Goal: Check status: Check status

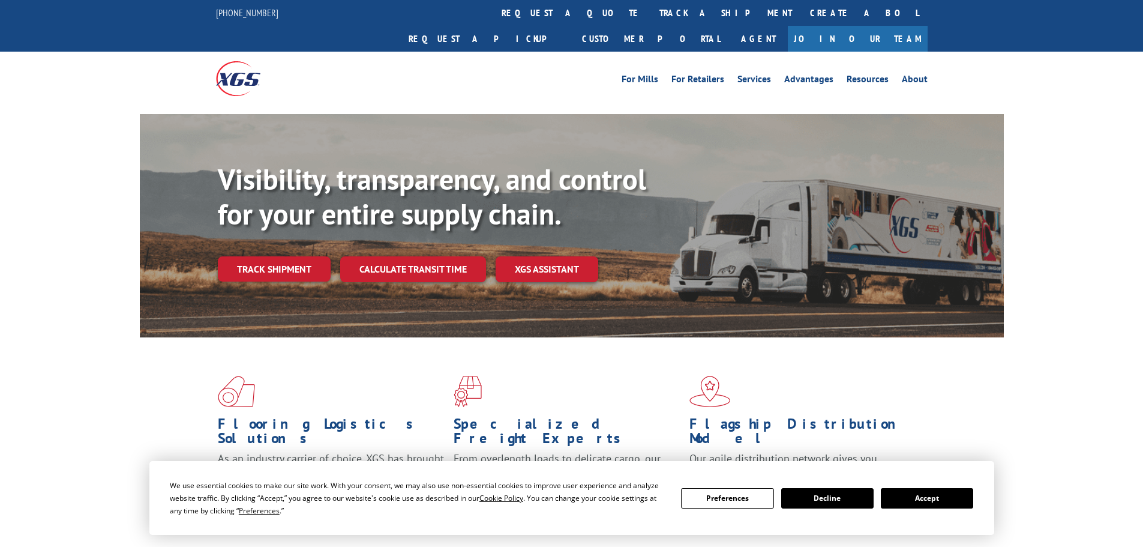
click at [943, 495] on button "Accept" at bounding box center [927, 498] width 92 height 20
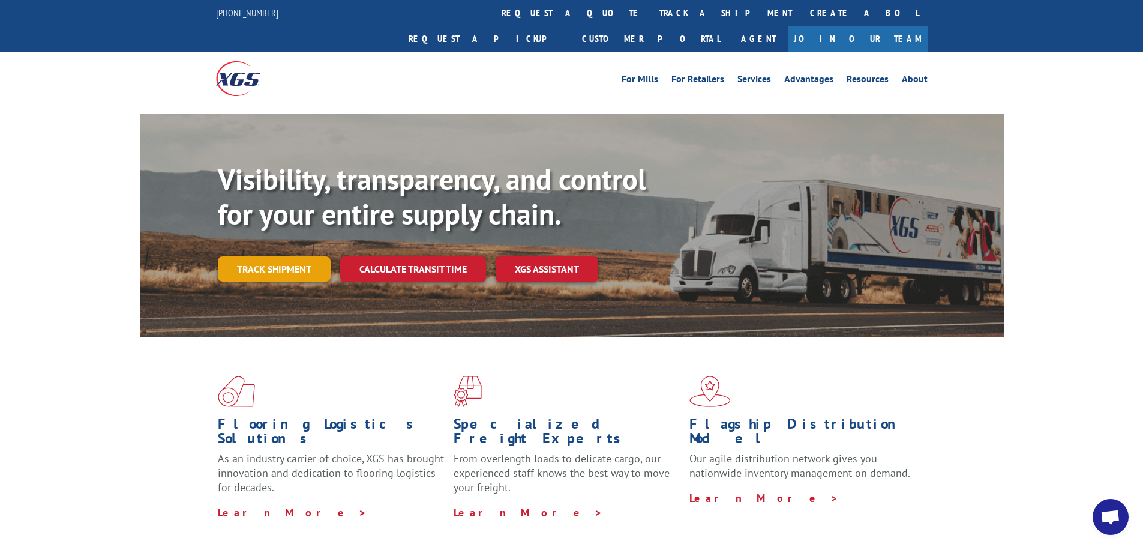
click at [236, 256] on link "Track shipment" at bounding box center [274, 268] width 113 height 25
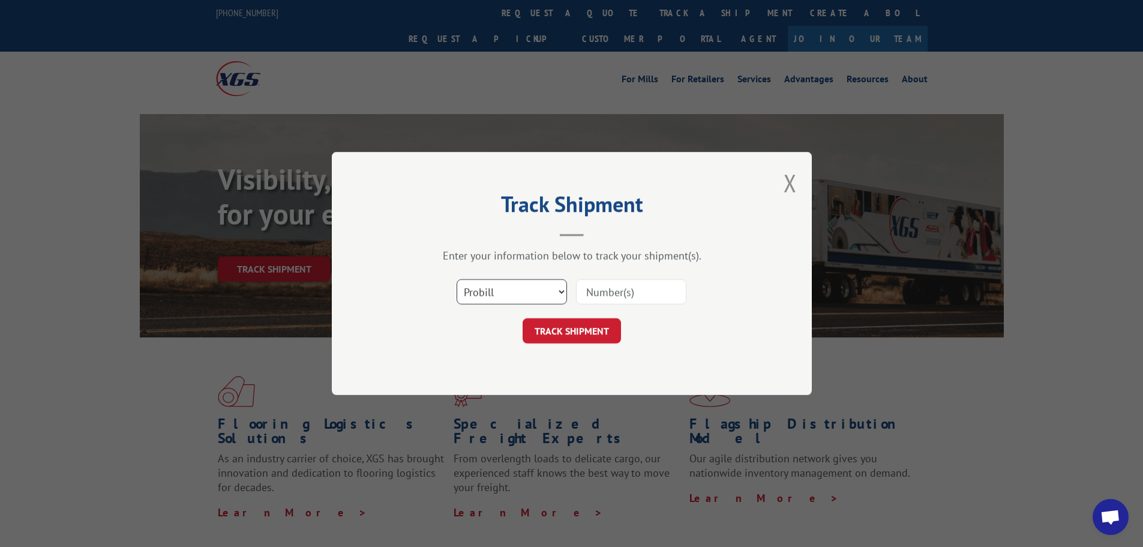
click at [482, 293] on select "Select category... Probill BOL PO" at bounding box center [512, 291] width 110 height 25
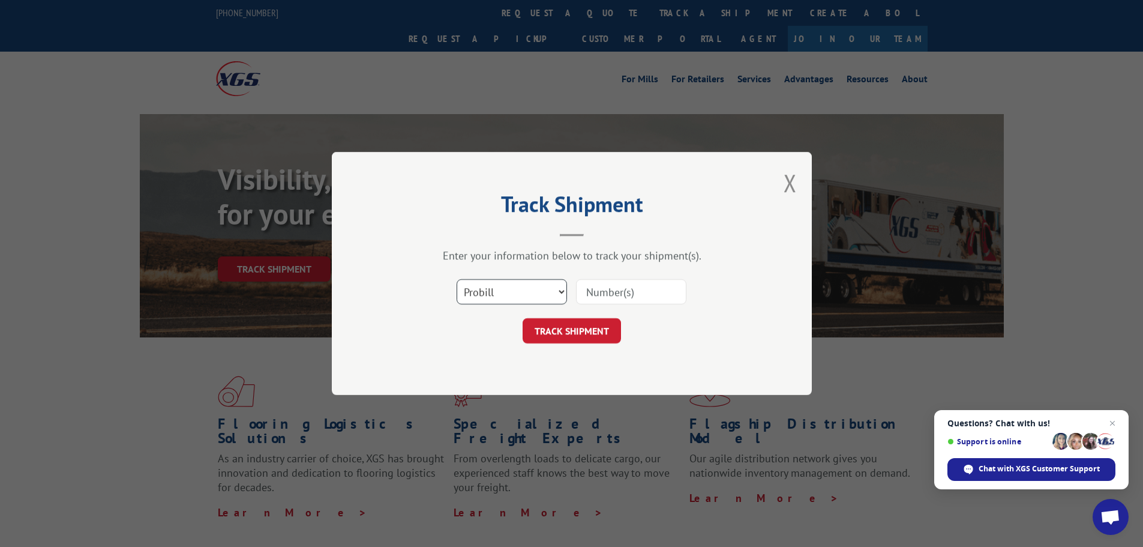
select select "bol"
click at [457, 279] on select "Select category... Probill BOL PO" at bounding box center [512, 291] width 110 height 25
click at [595, 289] on input at bounding box center [631, 291] width 110 height 25
paste input "7058045"
type input "7058045"
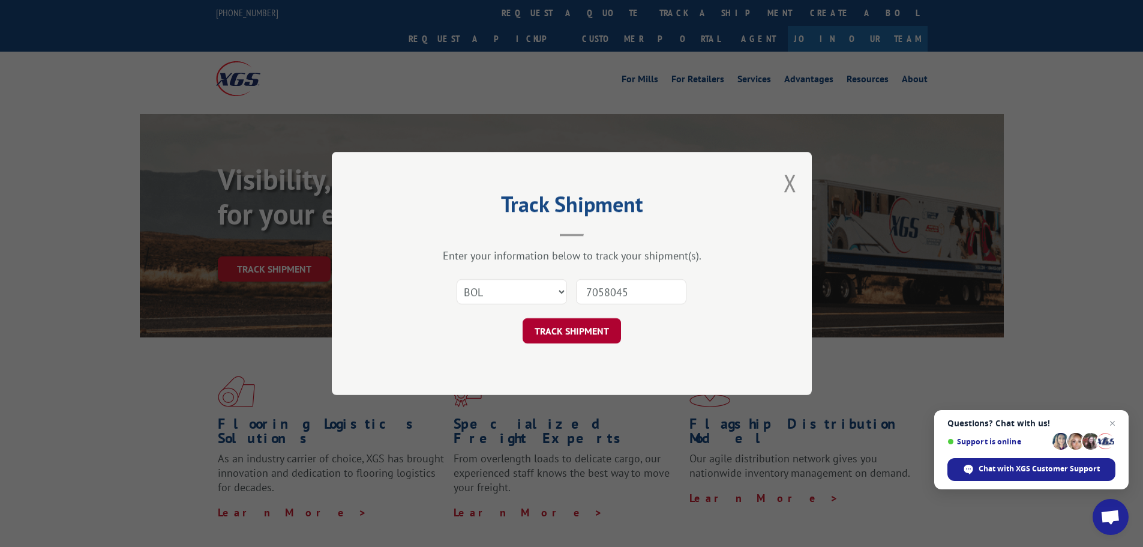
click at [568, 335] on button "TRACK SHIPMENT" at bounding box center [572, 330] width 98 height 25
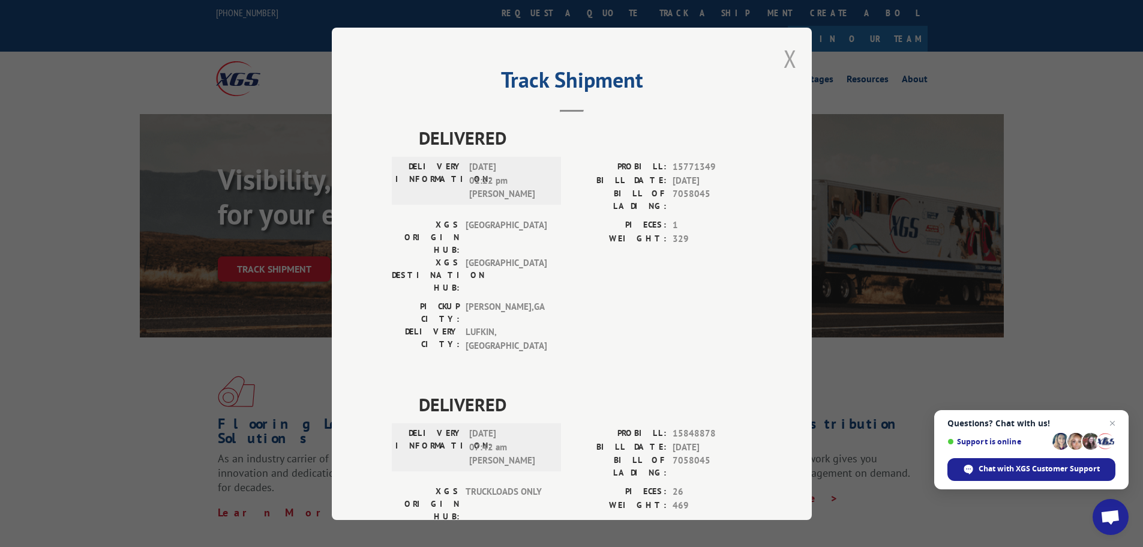
click at [787, 61] on button "Close modal" at bounding box center [790, 59] width 13 height 32
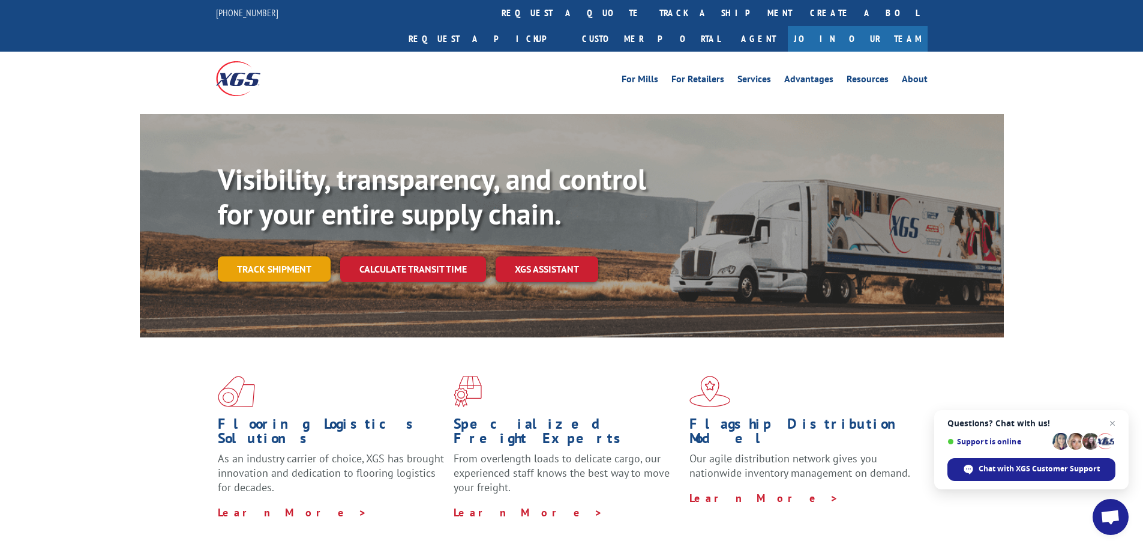
click at [228, 256] on link "Track shipment" at bounding box center [274, 268] width 113 height 25
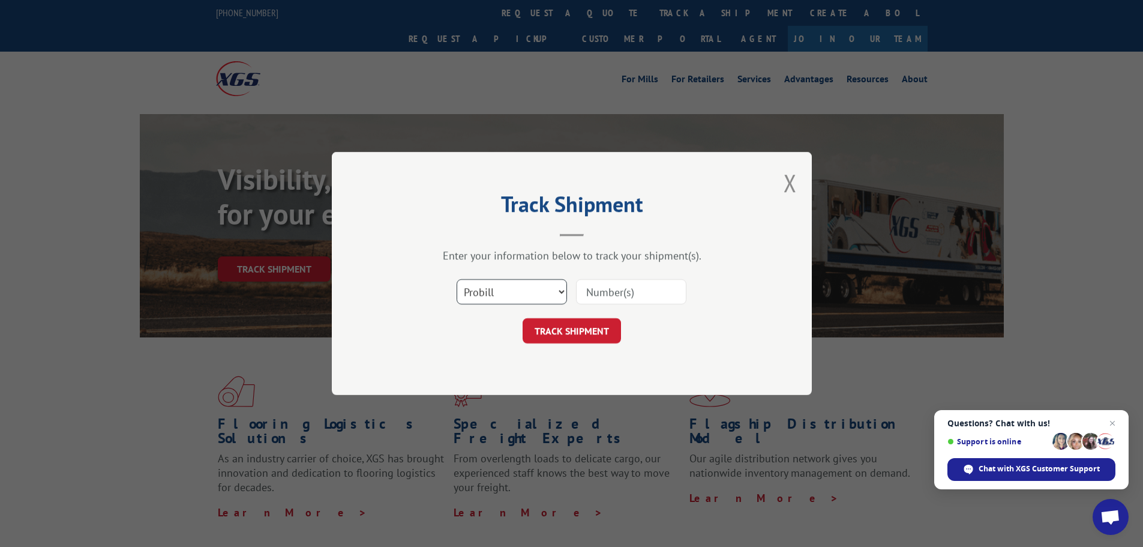
click at [477, 290] on select "Select category... Probill BOL PO" at bounding box center [512, 291] width 110 height 25
select select "bol"
click at [457, 279] on select "Select category... Probill BOL PO" at bounding box center [512, 291] width 110 height 25
click at [604, 290] on input at bounding box center [631, 291] width 110 height 25
paste input "5530810"
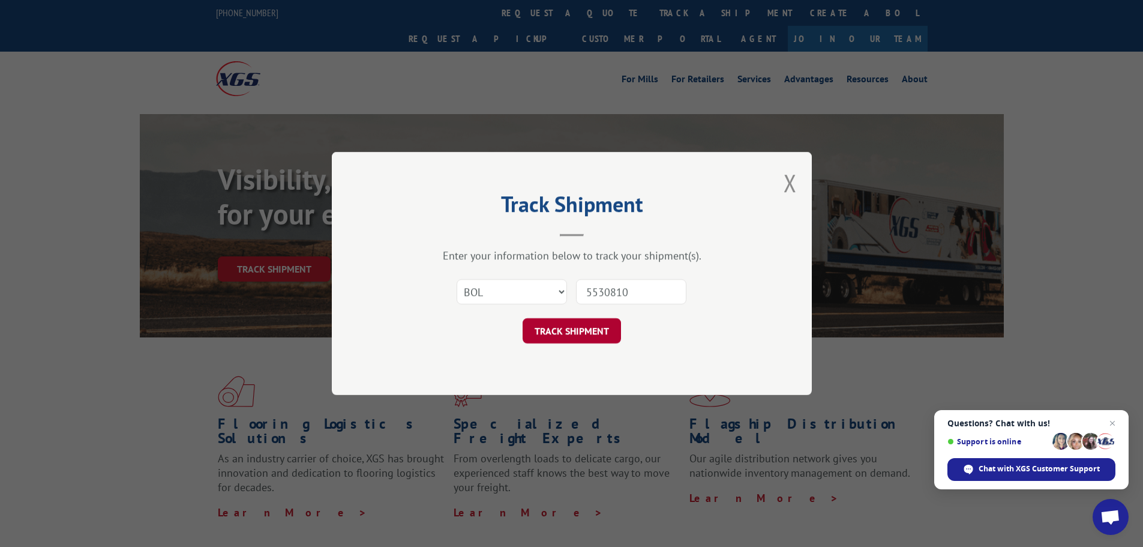
type input "5530810"
click at [584, 328] on button "TRACK SHIPMENT" at bounding box center [572, 330] width 98 height 25
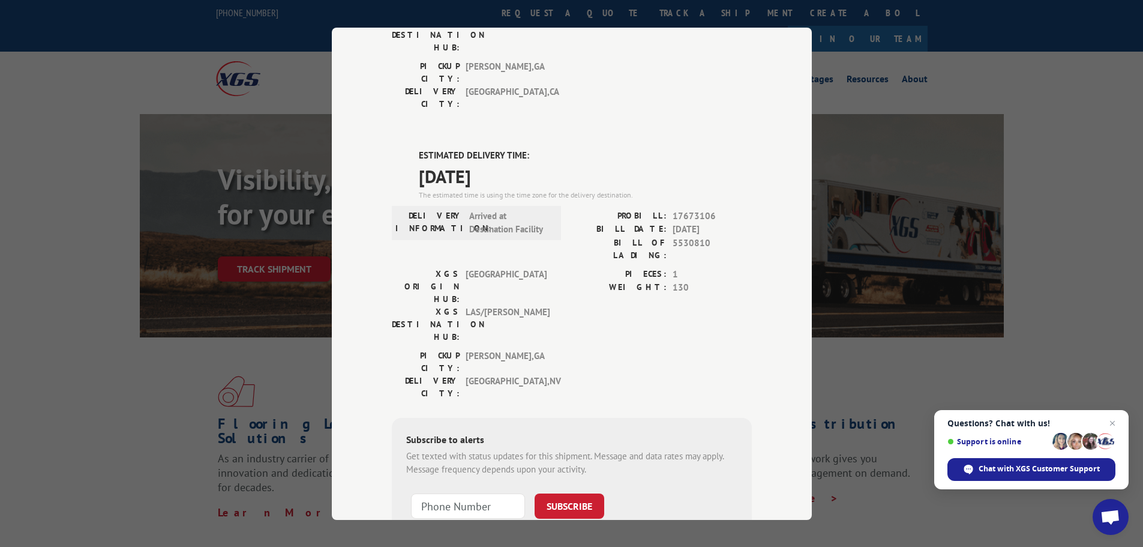
scroll to position [241, 0]
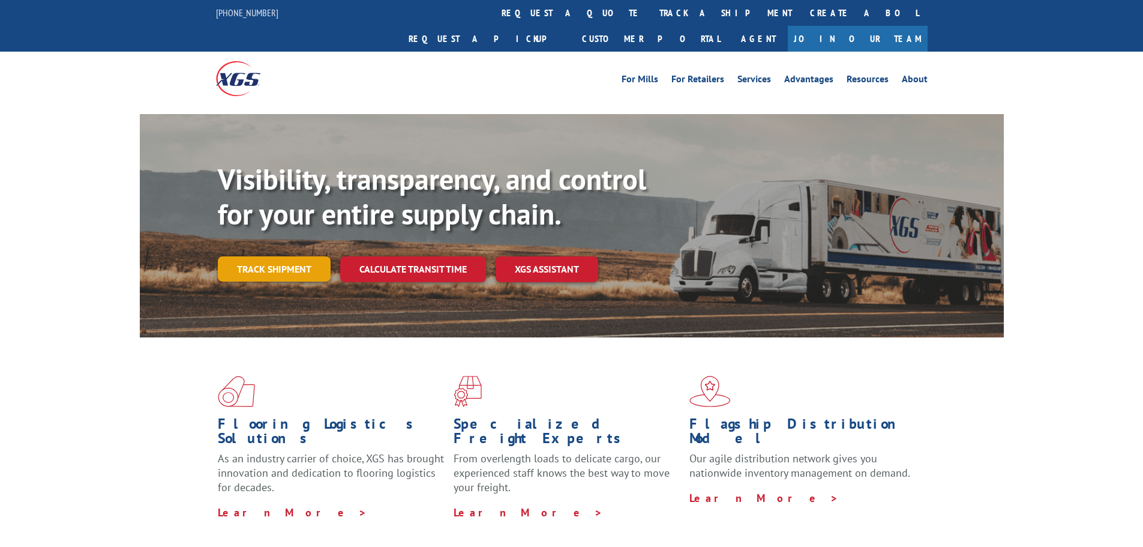
click at [302, 256] on link "Track shipment" at bounding box center [274, 268] width 113 height 25
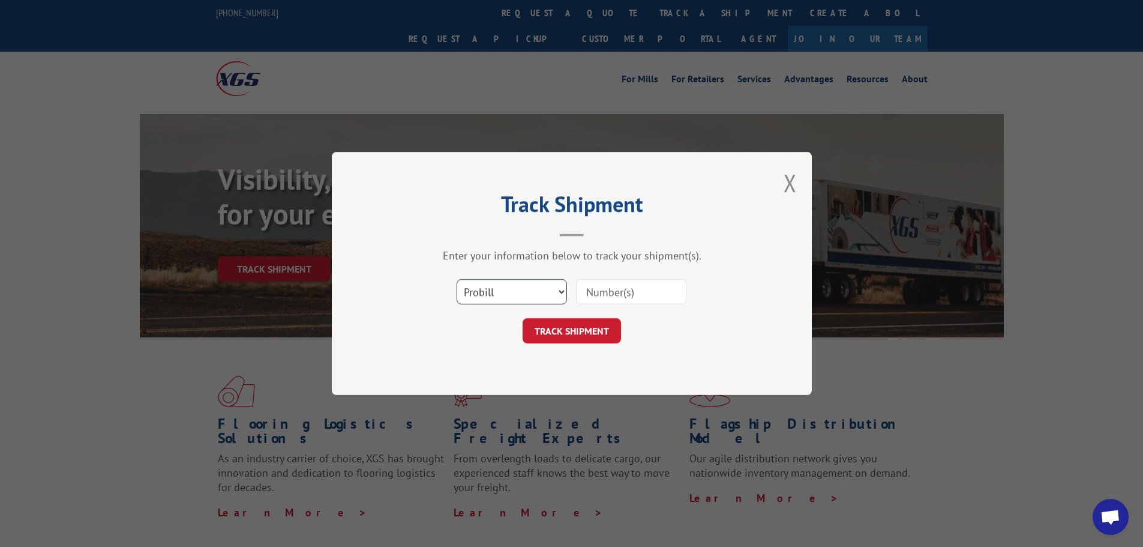
click at [469, 289] on select "Select category... Probill BOL PO" at bounding box center [512, 291] width 110 height 25
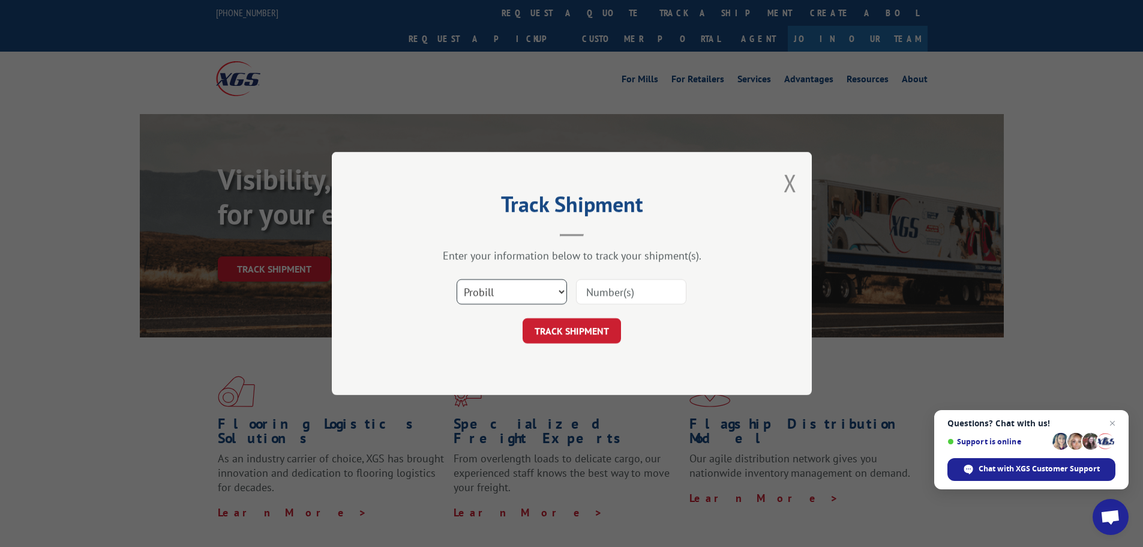
select select "bol"
click at [457, 279] on select "Select category... Probill BOL PO" at bounding box center [512, 291] width 110 height 25
click at [608, 291] on input at bounding box center [631, 291] width 110 height 25
paste input "7067569"
type input "7067569"
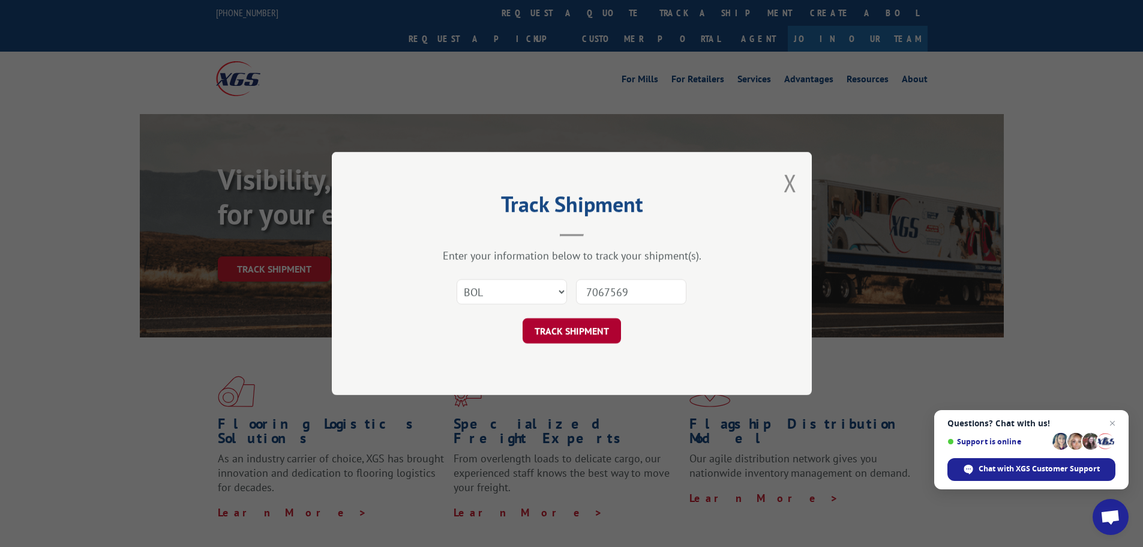
click at [565, 331] on button "TRACK SHIPMENT" at bounding box center [572, 330] width 98 height 25
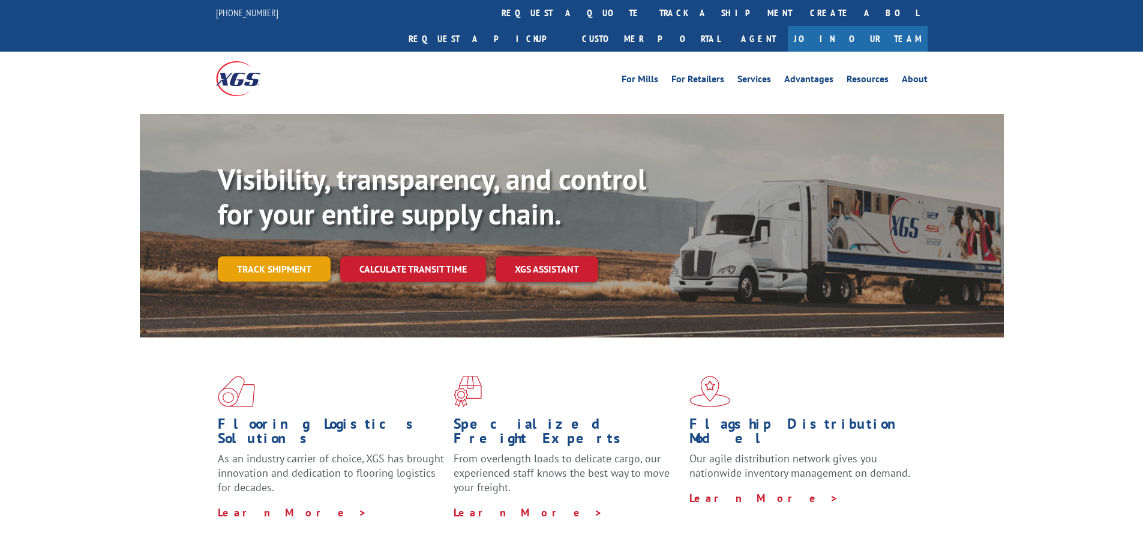
click at [251, 256] on link "Track shipment" at bounding box center [274, 268] width 113 height 25
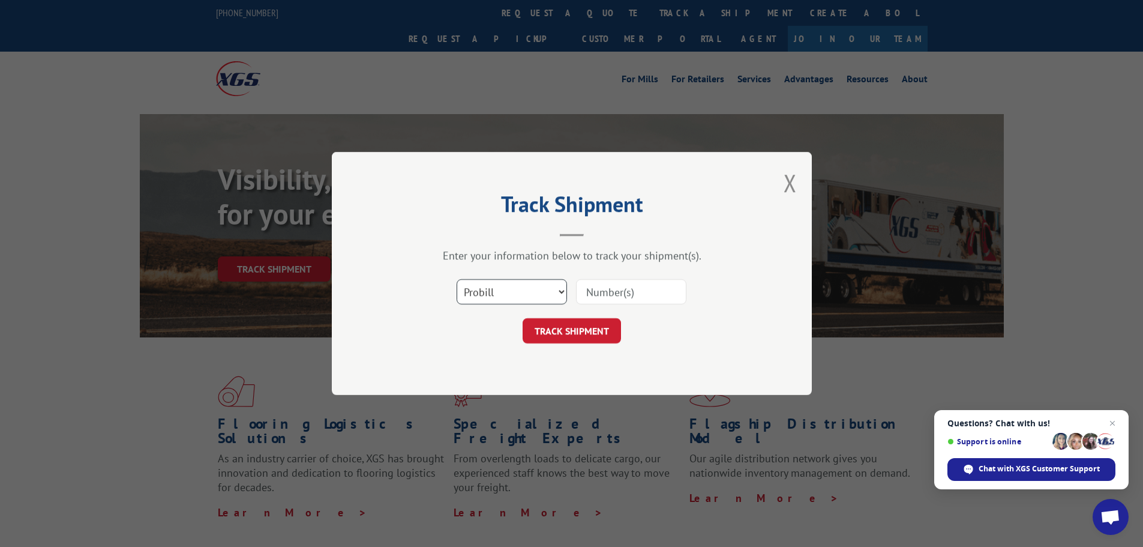
click at [546, 293] on select "Select category... Probill BOL PO" at bounding box center [512, 291] width 110 height 25
select select "bol"
click at [457, 279] on select "Select category... Probill BOL PO" at bounding box center [512, 291] width 110 height 25
click at [607, 289] on input at bounding box center [631, 291] width 110 height 25
drag, startPoint x: 607, startPoint y: 289, endPoint x: 604, endPoint y: 296, distance: 7.6
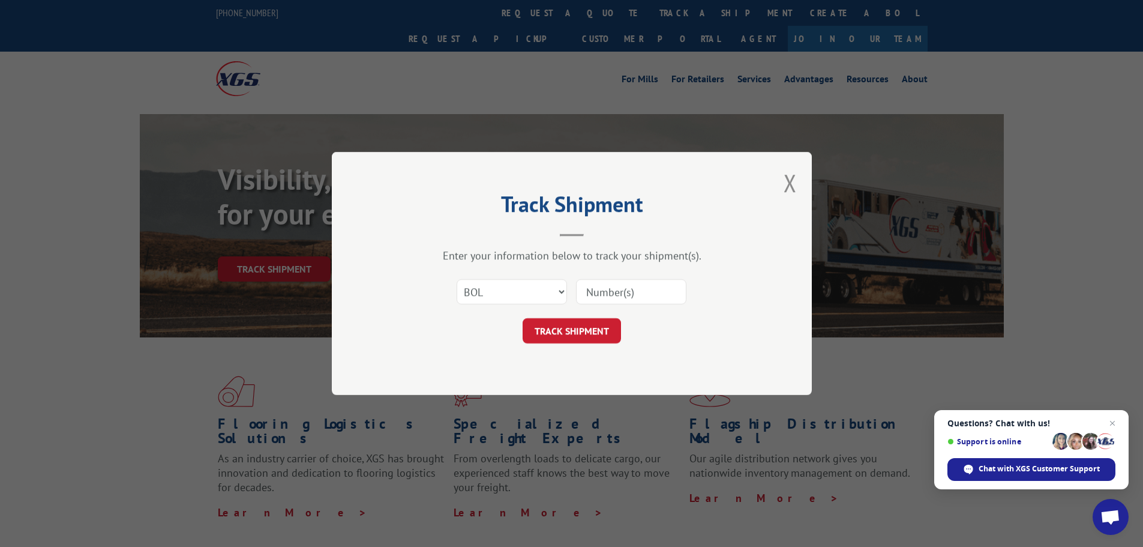
paste input "475033"
type input "475033"
click at [572, 335] on button "TRACK SHIPMENT" at bounding box center [572, 330] width 98 height 25
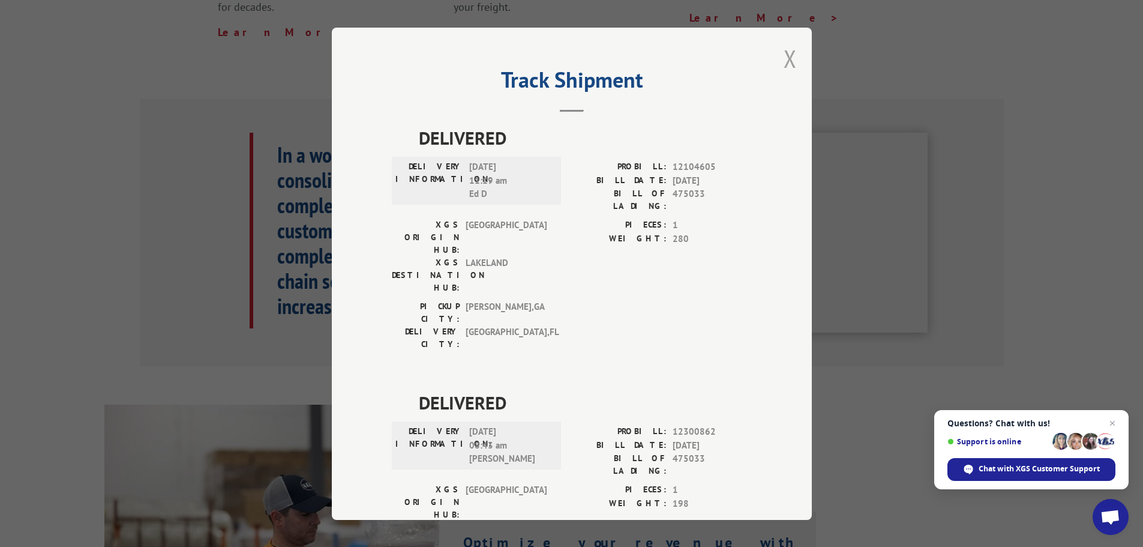
click at [786, 56] on button "Close modal" at bounding box center [790, 59] width 13 height 32
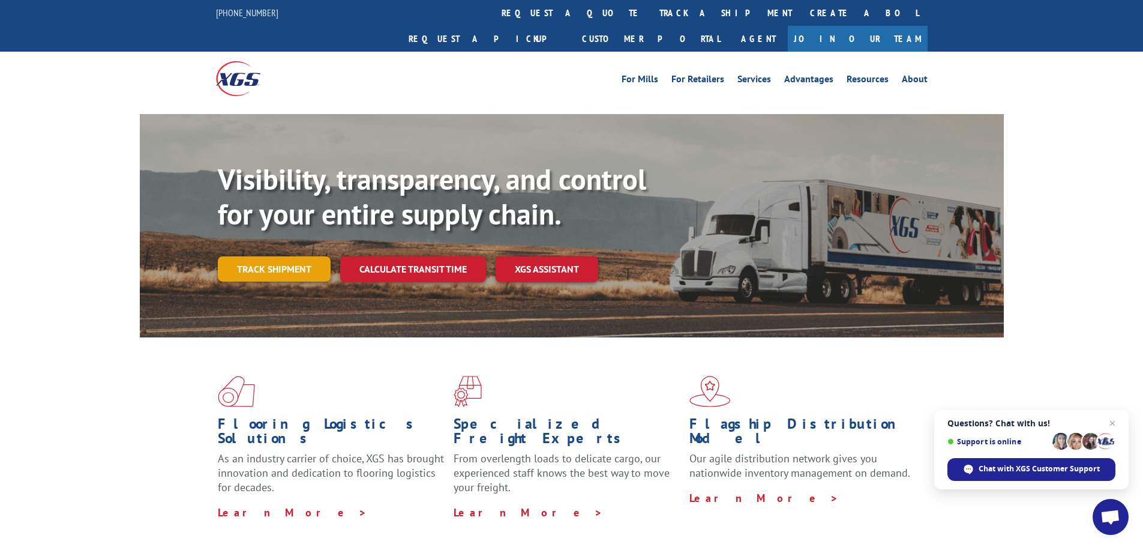
click at [283, 256] on link "Track shipment" at bounding box center [274, 268] width 113 height 25
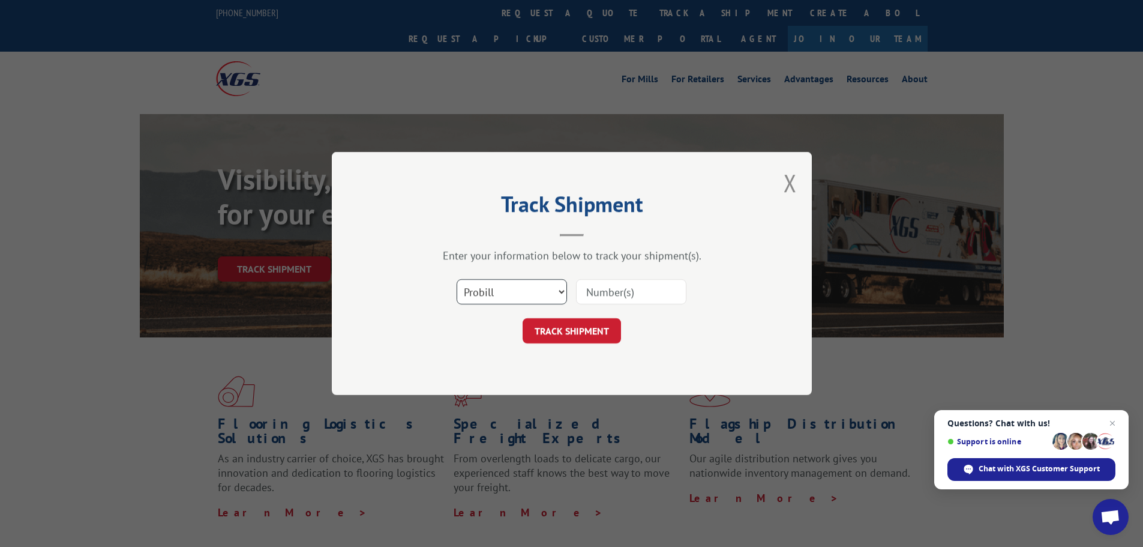
click at [501, 298] on select "Select category... Probill BOL PO" at bounding box center [512, 291] width 110 height 25
select select "bol"
click at [457, 279] on select "Select category... Probill BOL PO" at bounding box center [512, 291] width 110 height 25
click at [592, 295] on input at bounding box center [631, 291] width 110 height 25
paste input "7058045"
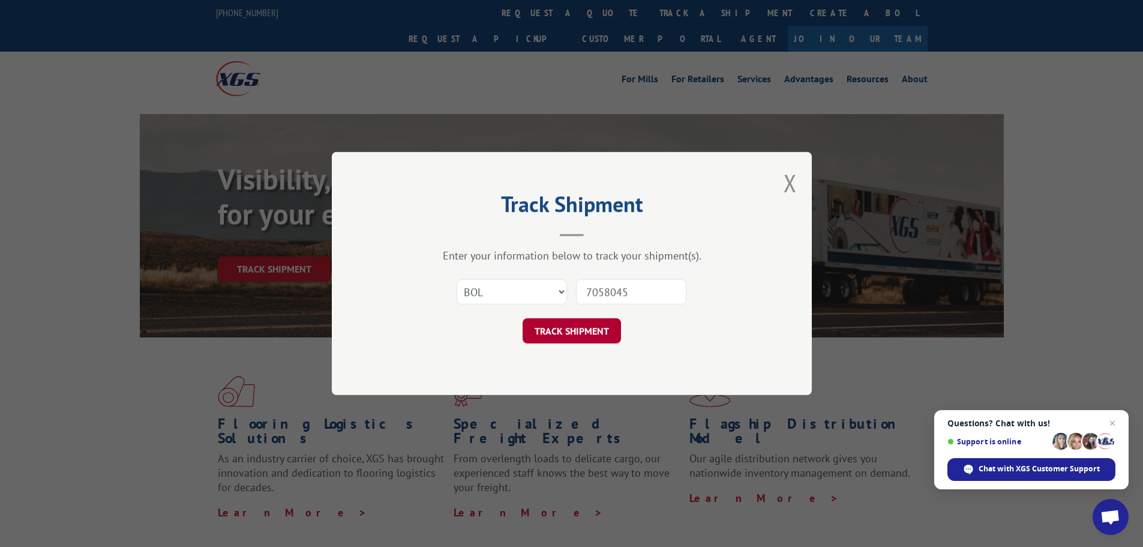
type input "7058045"
click at [576, 325] on button "TRACK SHIPMENT" at bounding box center [572, 330] width 98 height 25
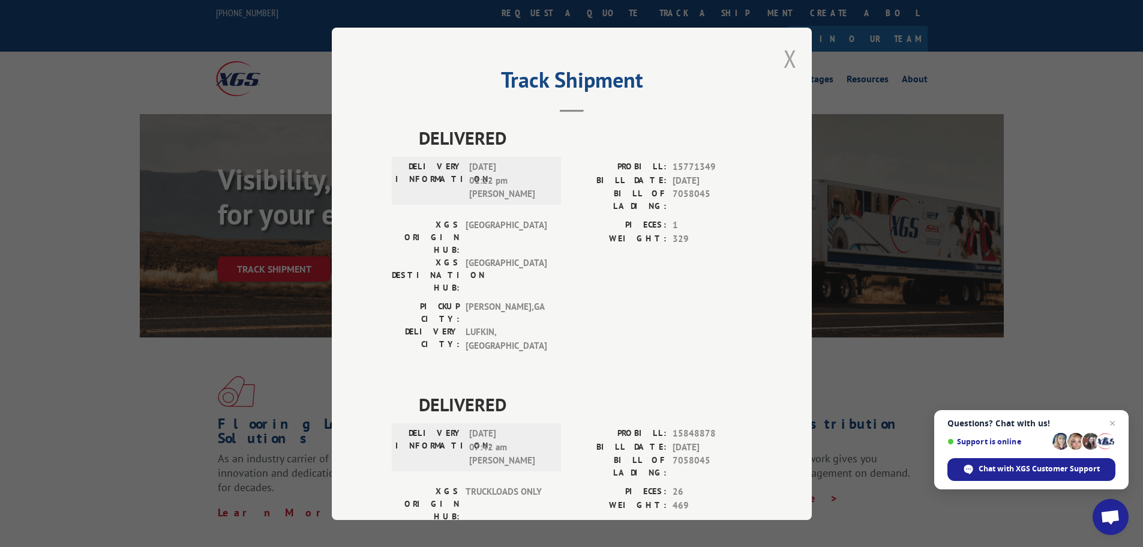
click at [784, 56] on button "Close modal" at bounding box center [790, 59] width 13 height 32
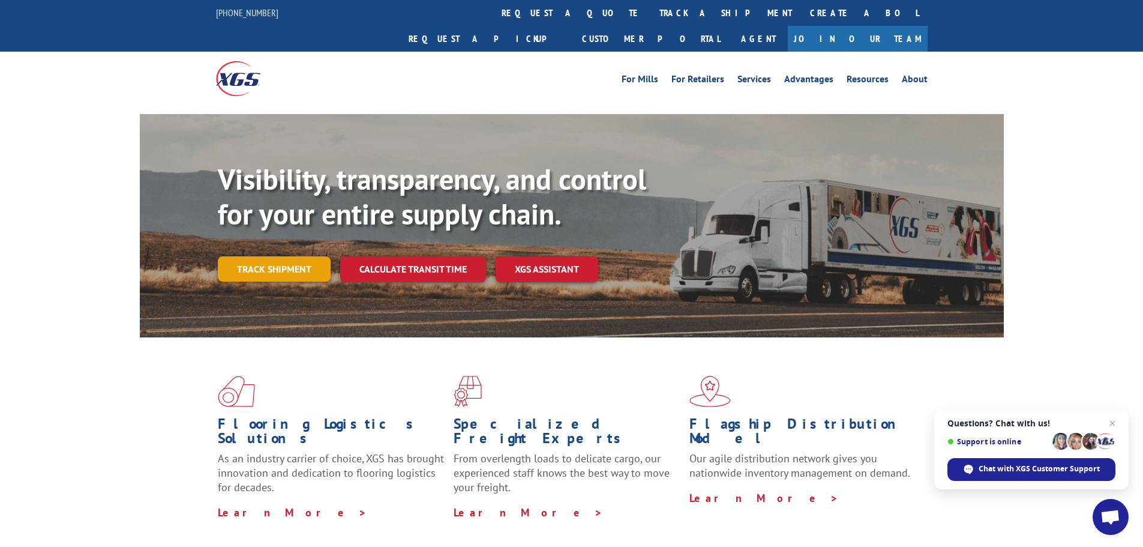
click at [274, 256] on link "Track shipment" at bounding box center [274, 268] width 113 height 25
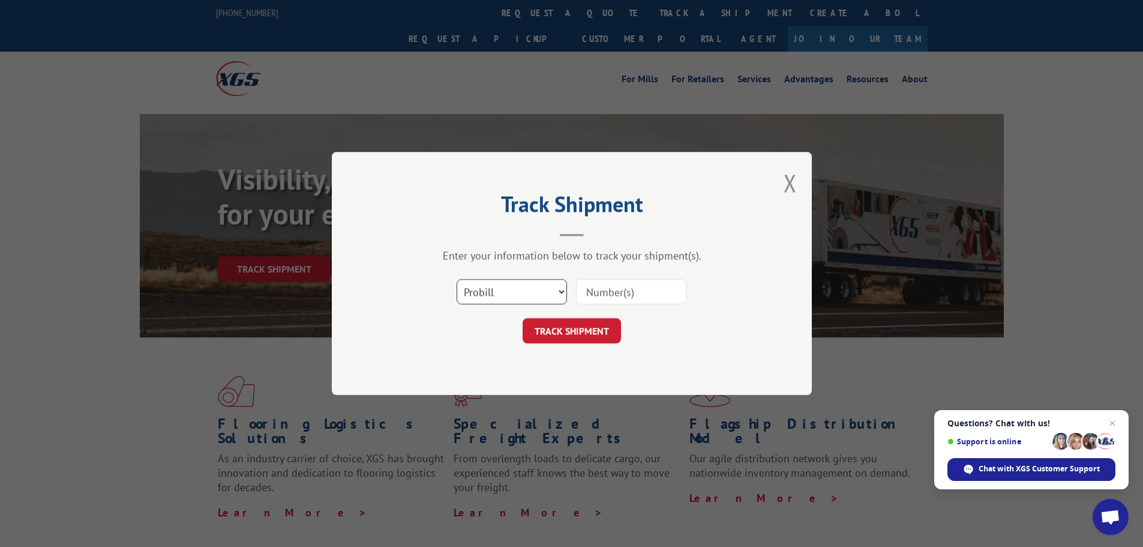
click at [484, 298] on select "Select category... Probill BOL PO" at bounding box center [512, 291] width 110 height 25
select select "bol"
click at [457, 279] on select "Select category... Probill BOL PO" at bounding box center [512, 291] width 110 height 25
click at [591, 292] on input at bounding box center [631, 291] width 110 height 25
paste input "5530810"
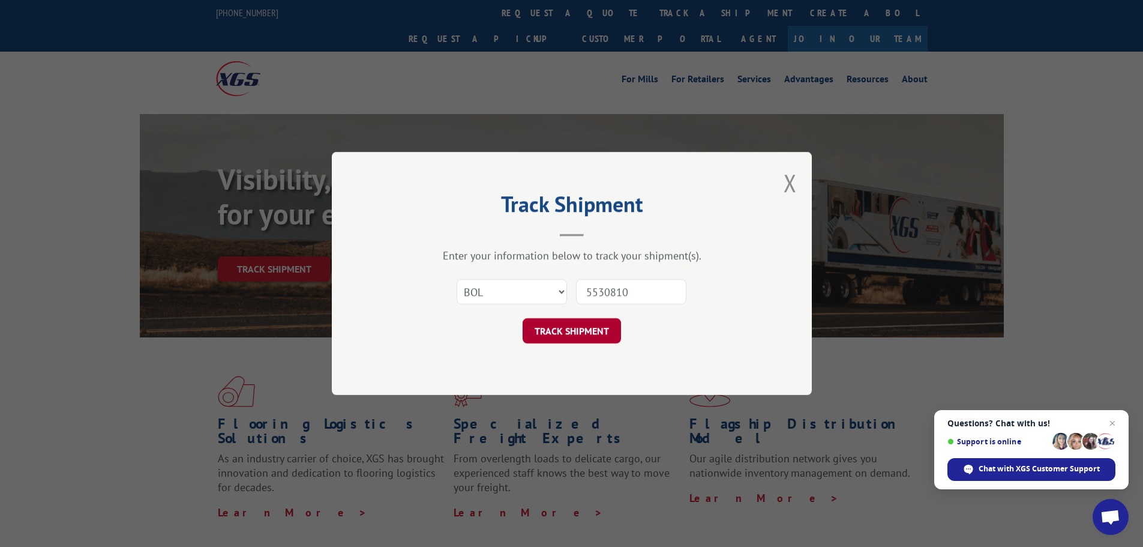
type input "5530810"
click at [587, 331] on button "TRACK SHIPMENT" at bounding box center [572, 330] width 98 height 25
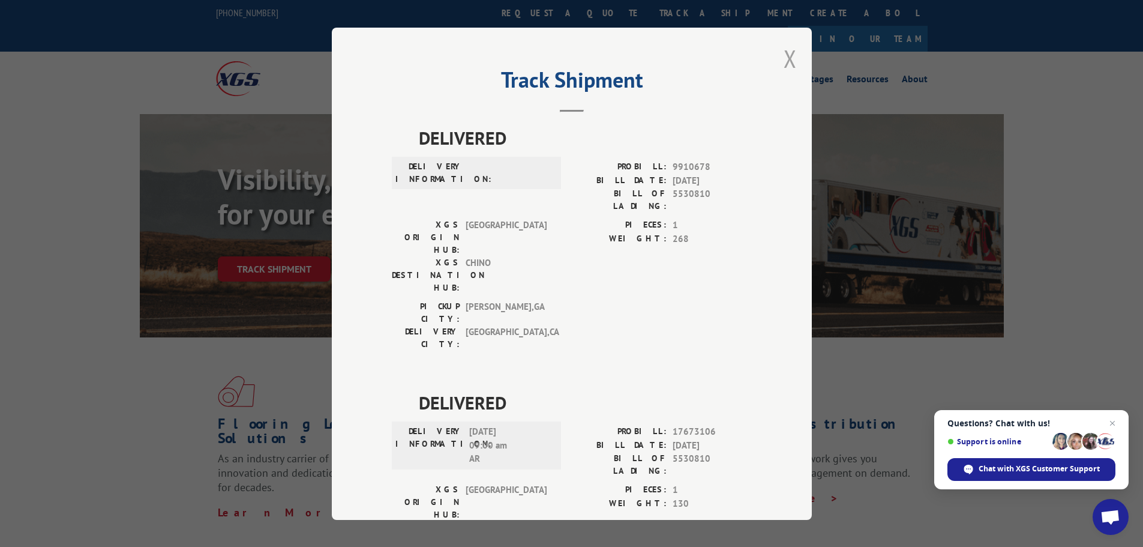
click at [787, 51] on button "Close modal" at bounding box center [790, 59] width 13 height 32
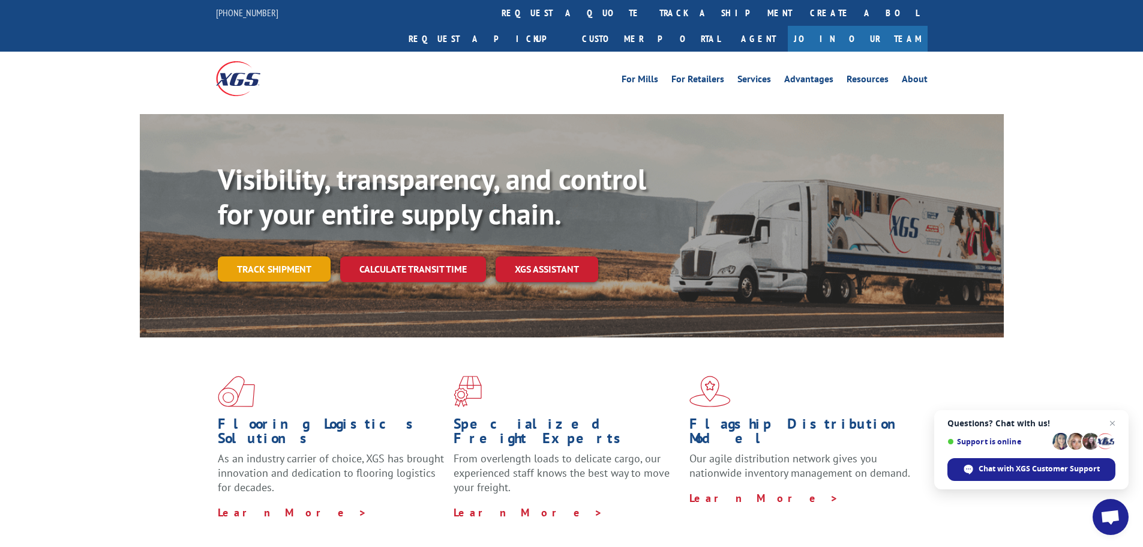
click at [258, 256] on link "Track shipment" at bounding box center [274, 268] width 113 height 25
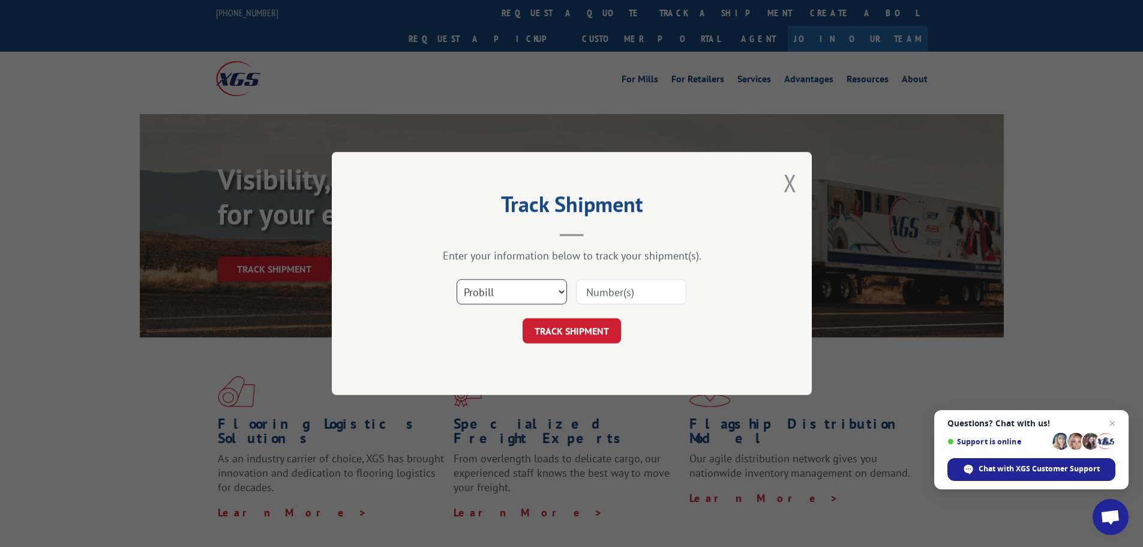
click at [474, 293] on select "Select category... Probill BOL PO" at bounding box center [512, 291] width 110 height 25
select select "bol"
click at [457, 279] on select "Select category... Probill BOL PO" at bounding box center [512, 291] width 110 height 25
click at [585, 291] on input at bounding box center [631, 291] width 110 height 25
paste input "7067569"
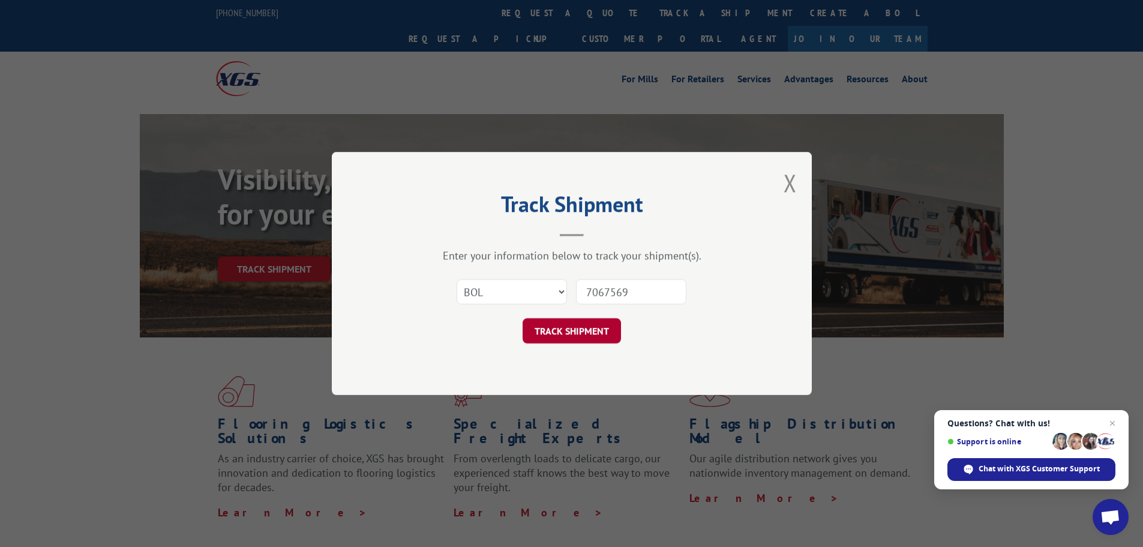
type input "7067569"
click at [565, 324] on button "TRACK SHIPMENT" at bounding box center [572, 330] width 98 height 25
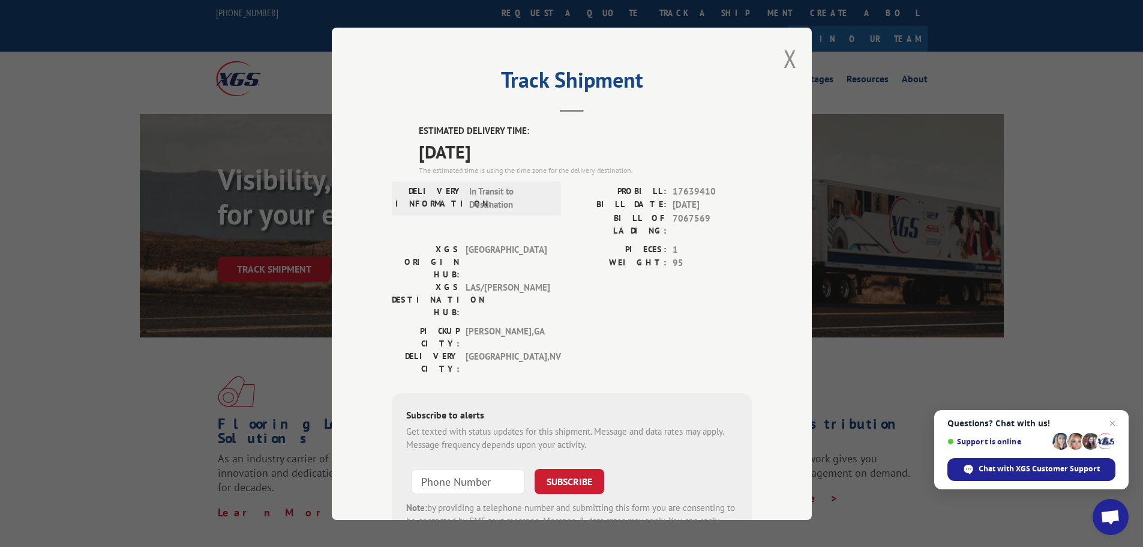
scroll to position [48, 0]
